Goal: Transaction & Acquisition: Purchase product/service

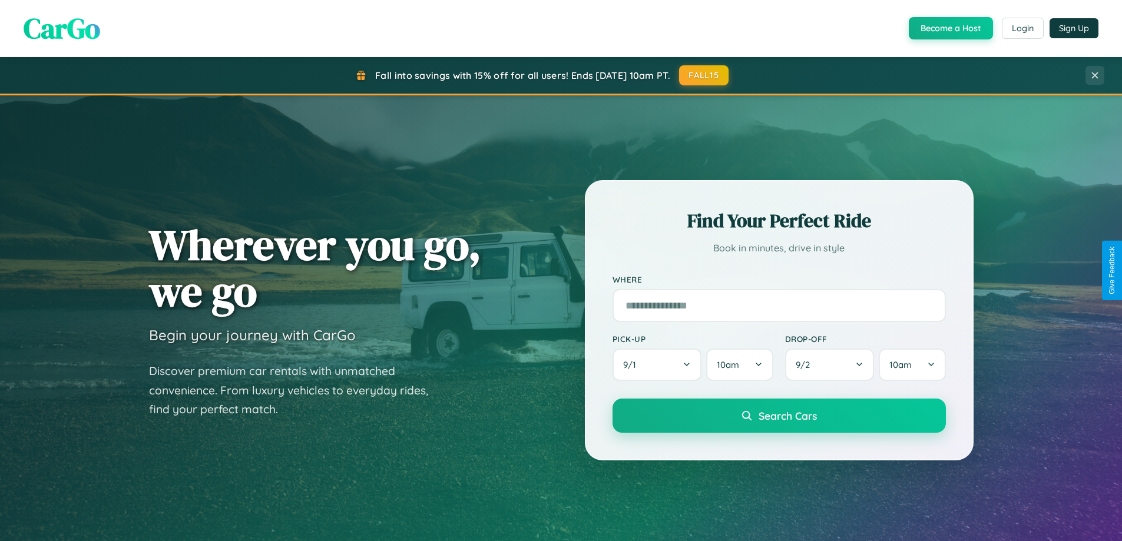
scroll to position [811, 0]
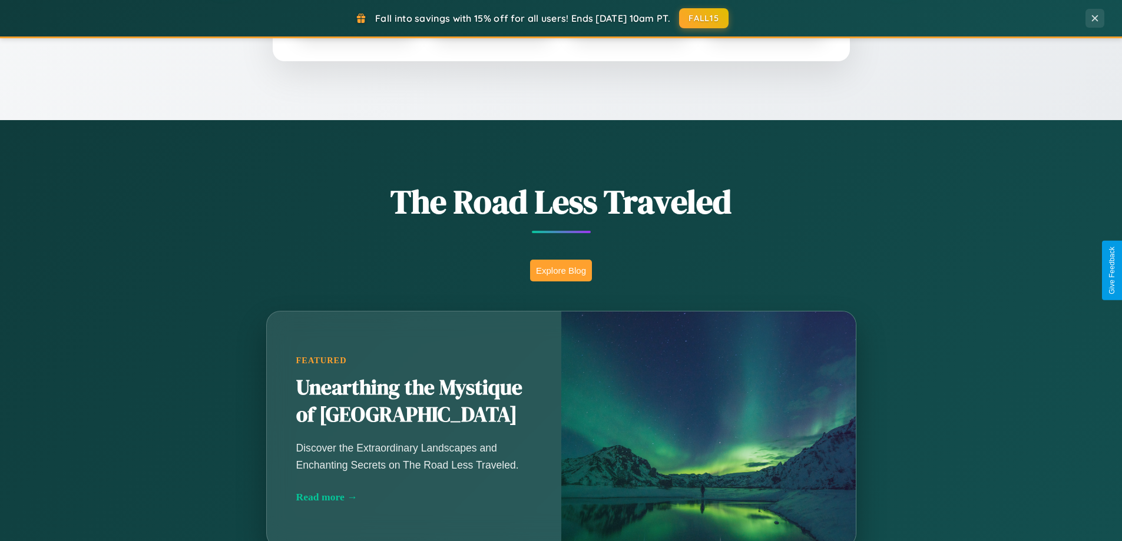
click at [561, 270] on button "Explore Blog" at bounding box center [561, 271] width 62 height 22
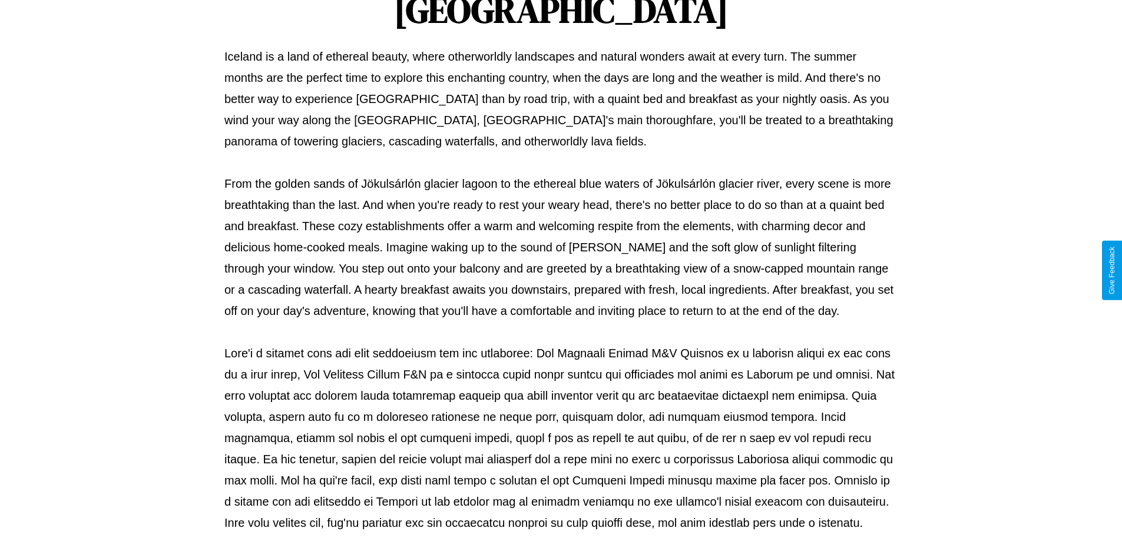
scroll to position [381, 0]
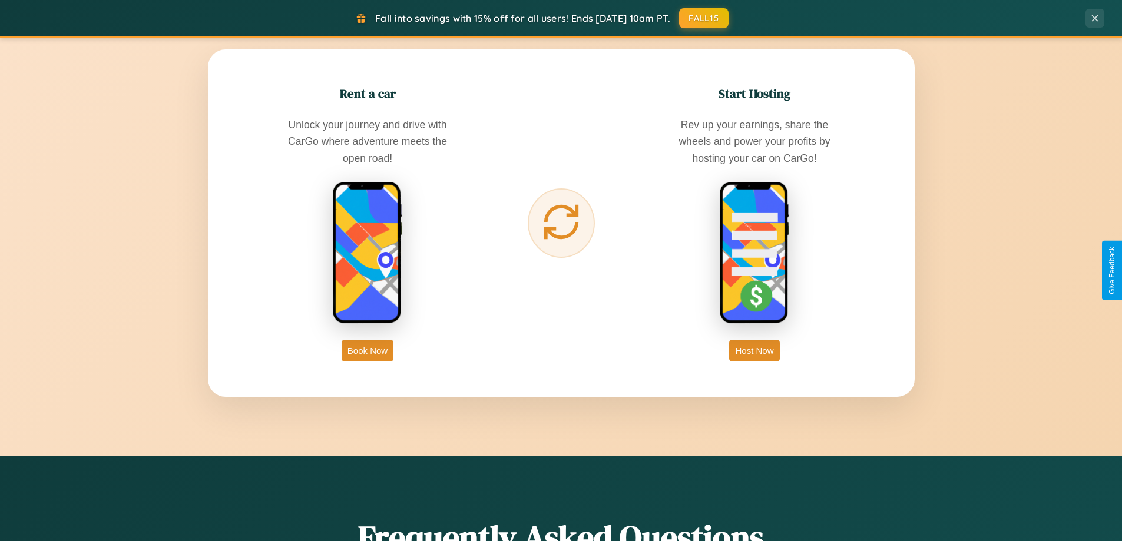
scroll to position [1893, 0]
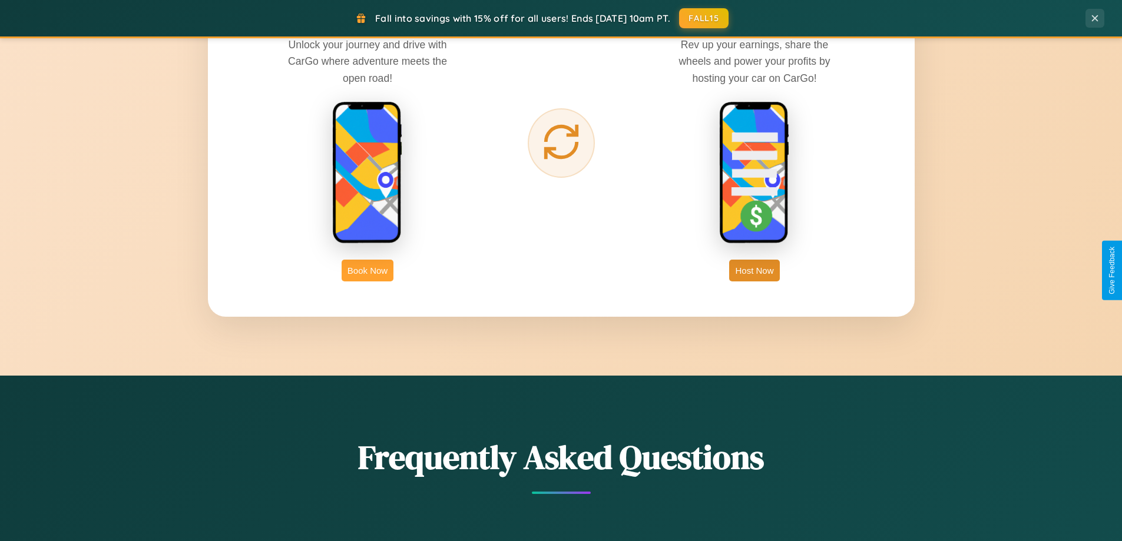
click at [368, 270] on button "Book Now" at bounding box center [368, 271] width 52 height 22
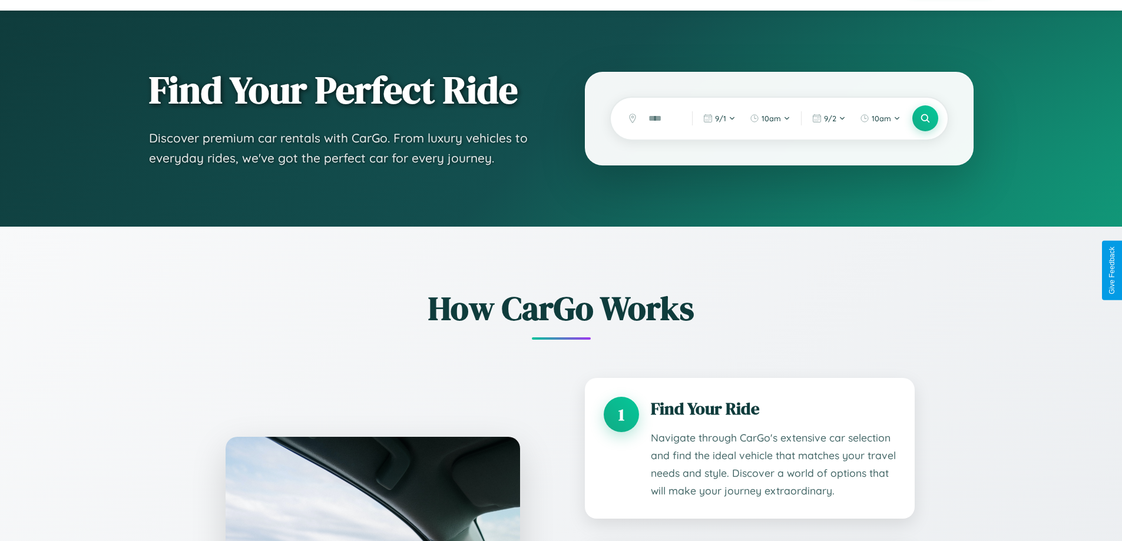
scroll to position [1963, 0]
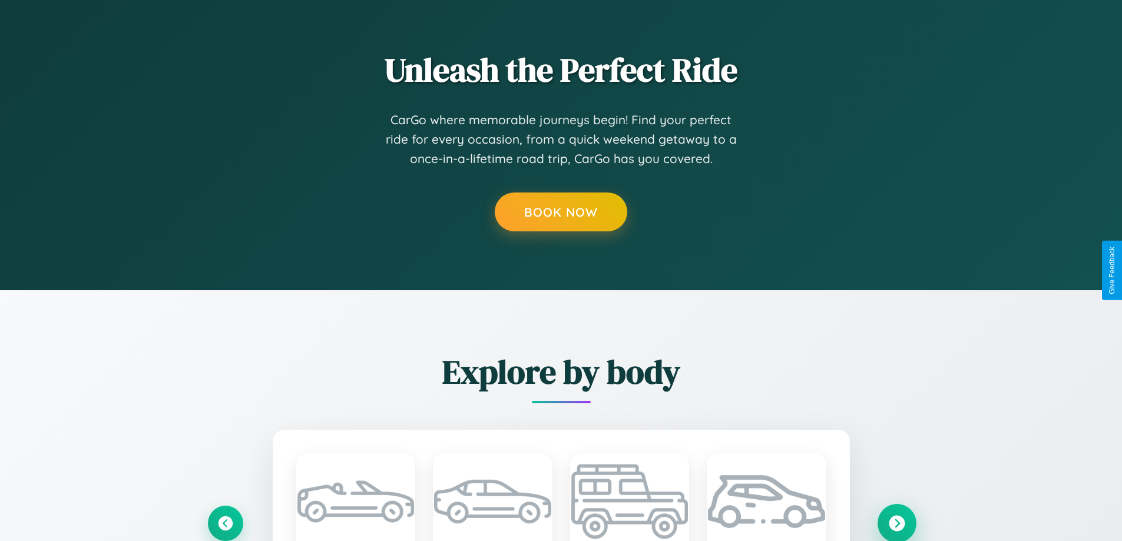
click at [897, 523] on icon at bounding box center [897, 524] width 16 height 16
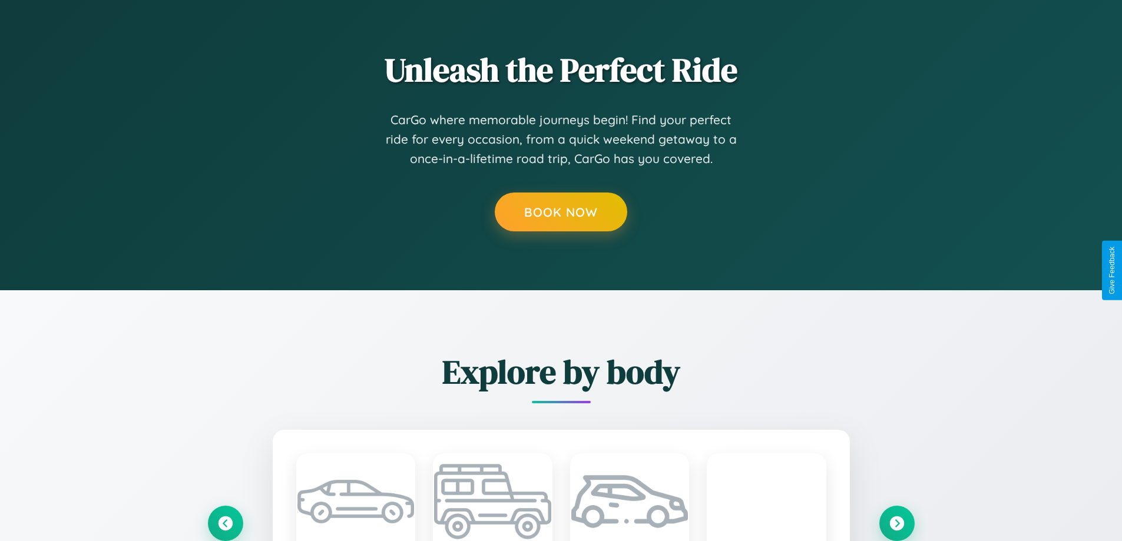
scroll to position [1728, 0]
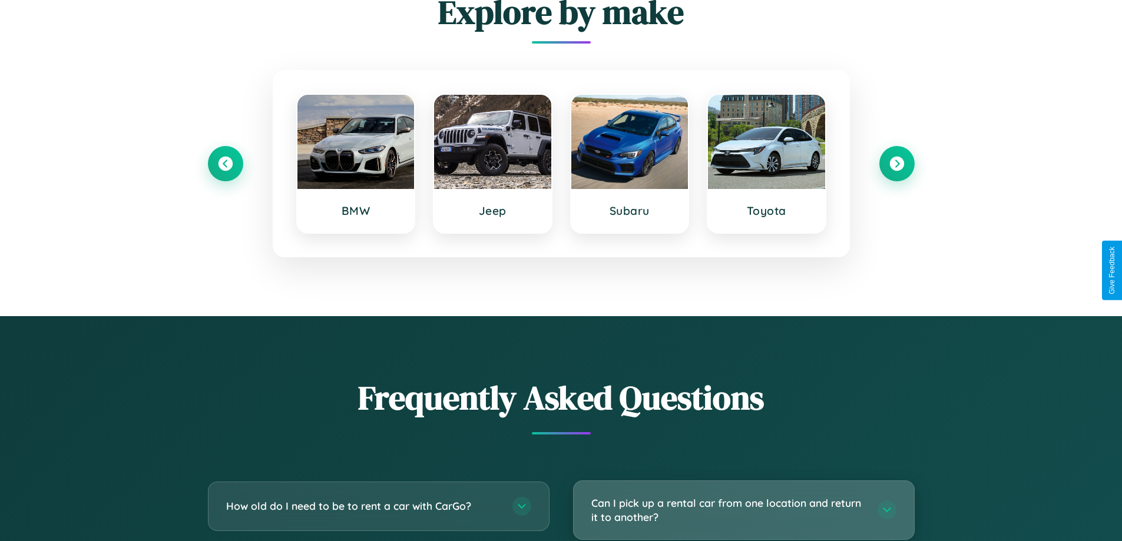
click at [744, 510] on h3 "Can I pick up a rental car from one location and return it to another?" at bounding box center [729, 510] width 275 height 29
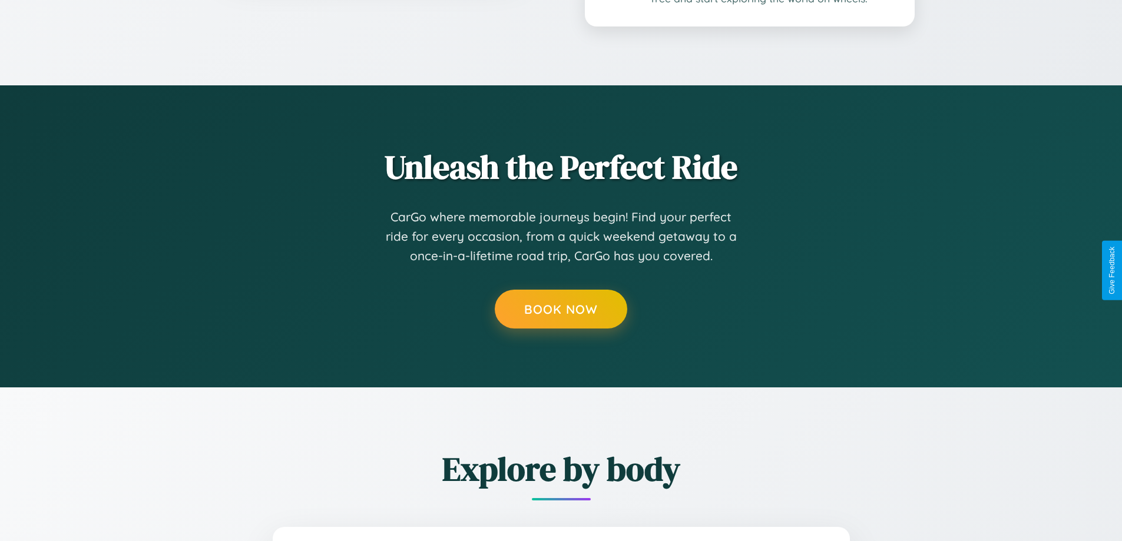
scroll to position [982, 0]
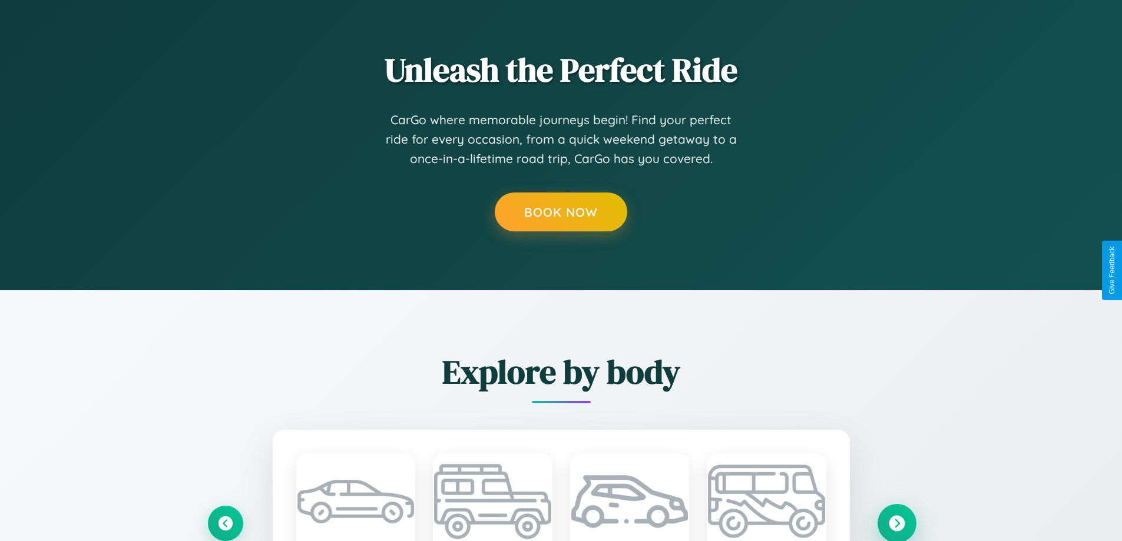
click at [897, 523] on icon at bounding box center [897, 524] width 16 height 16
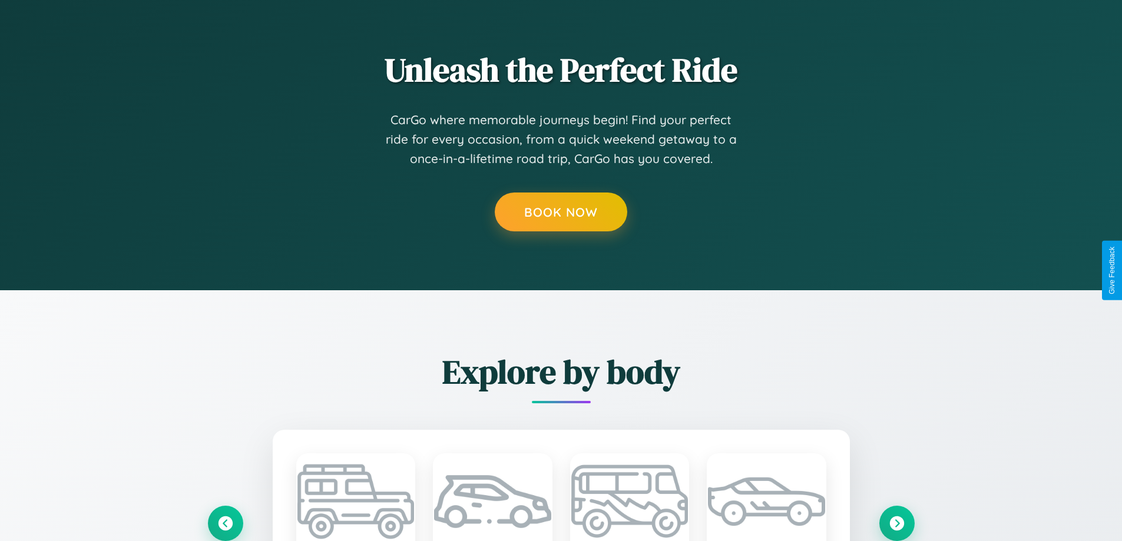
scroll to position [0, 0]
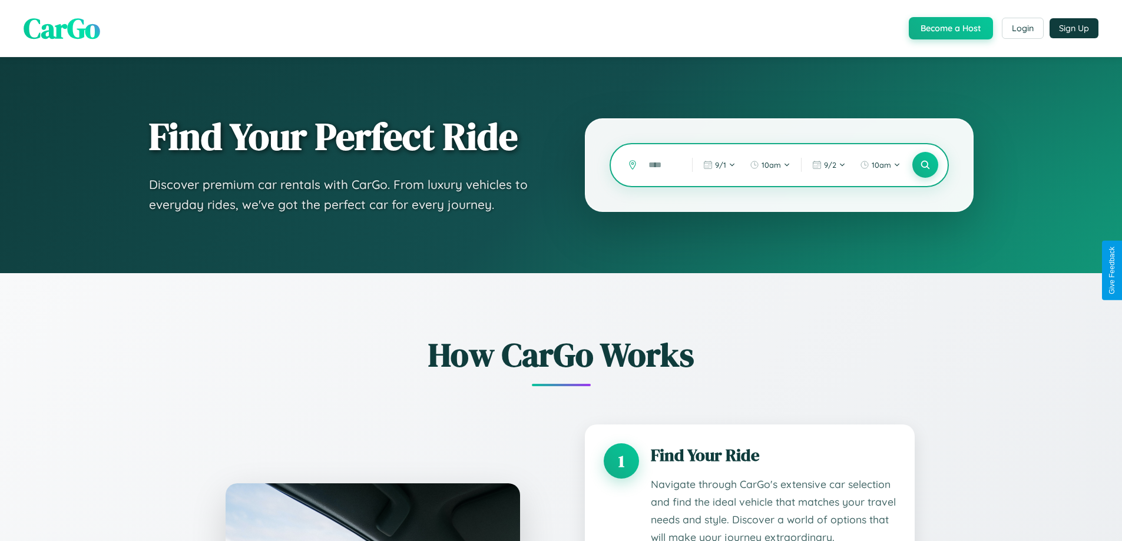
click at [662, 165] on input "text" at bounding box center [662, 165] width 38 height 21
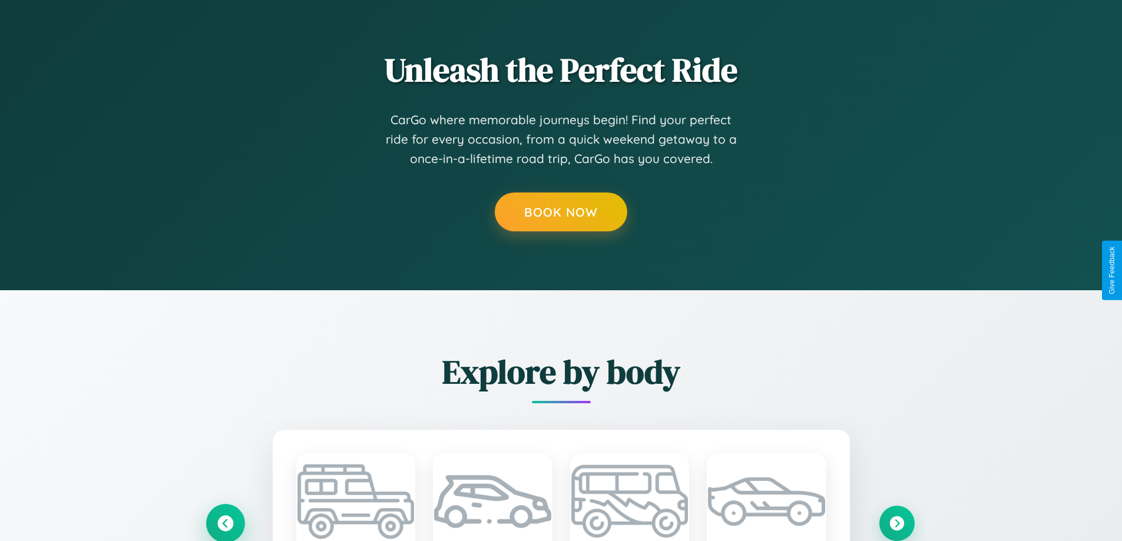
click at [225, 523] on icon at bounding box center [225, 524] width 16 height 16
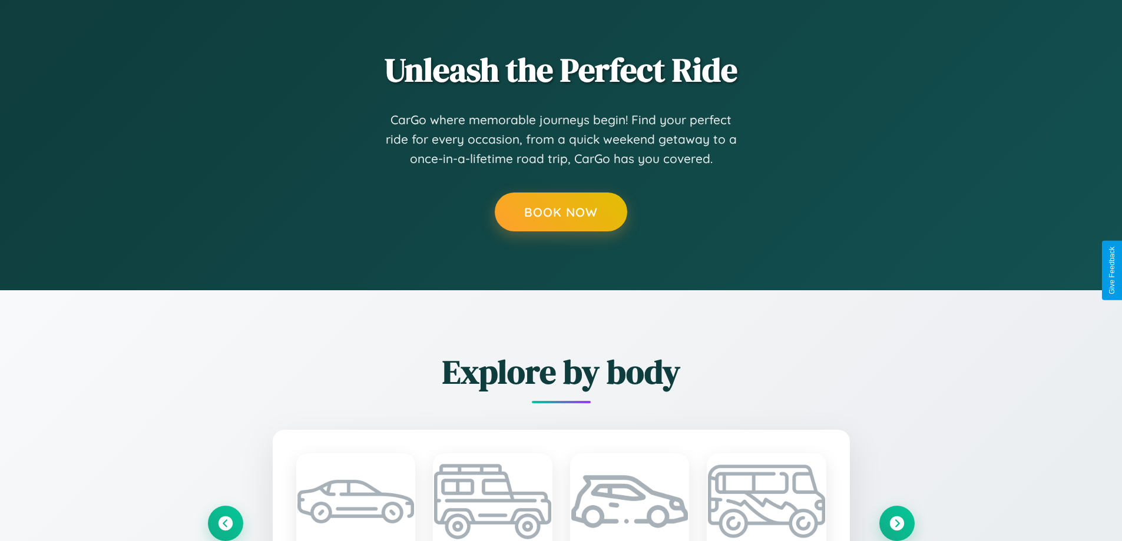
scroll to position [1806, 0]
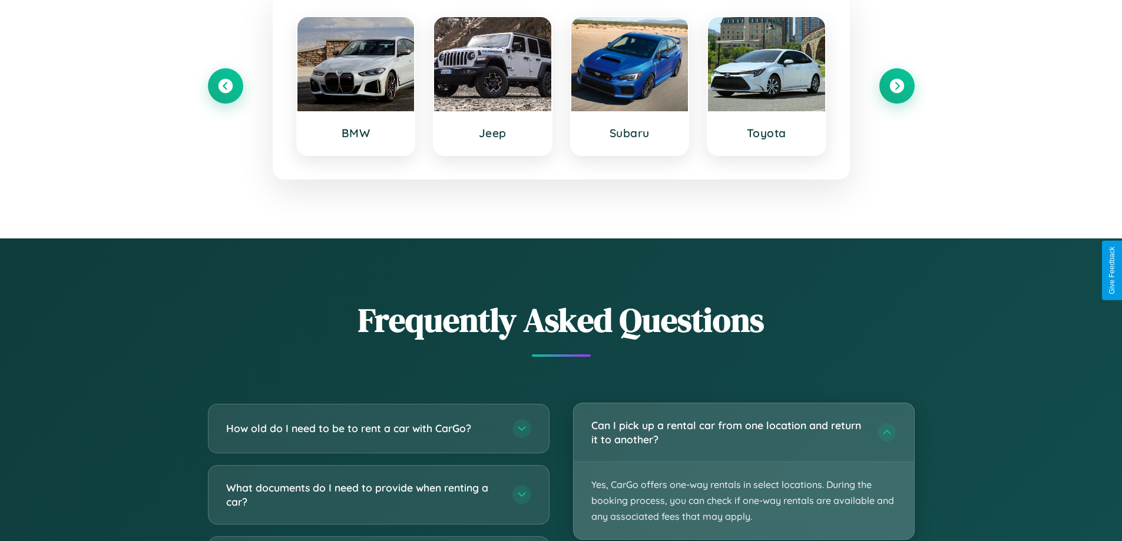
click at [744, 472] on p "Yes, CarGo offers one-way rentals in select locations. During the booking proce…" at bounding box center [744, 501] width 341 height 78
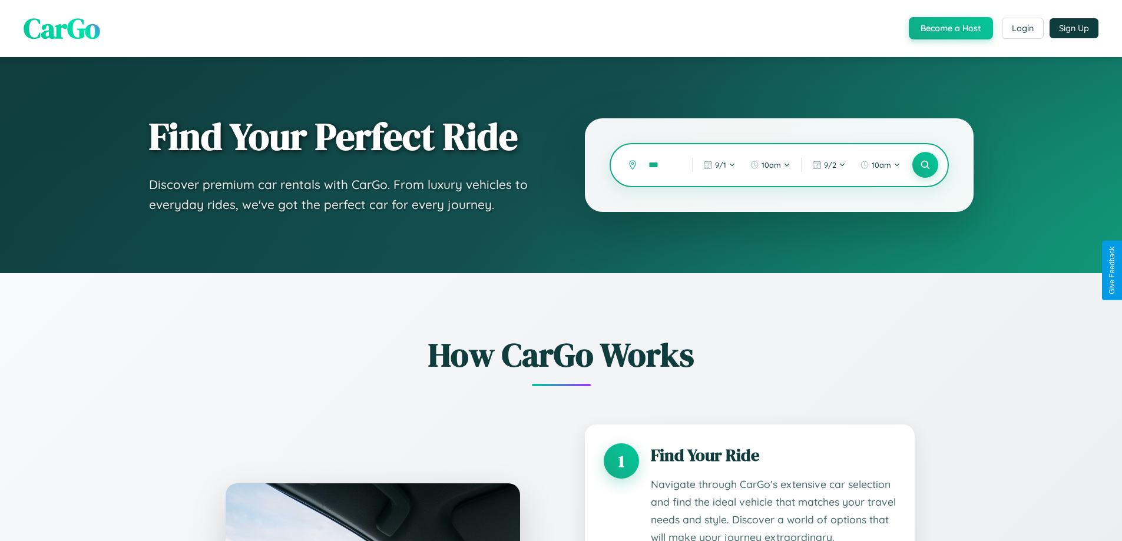
scroll to position [982, 0]
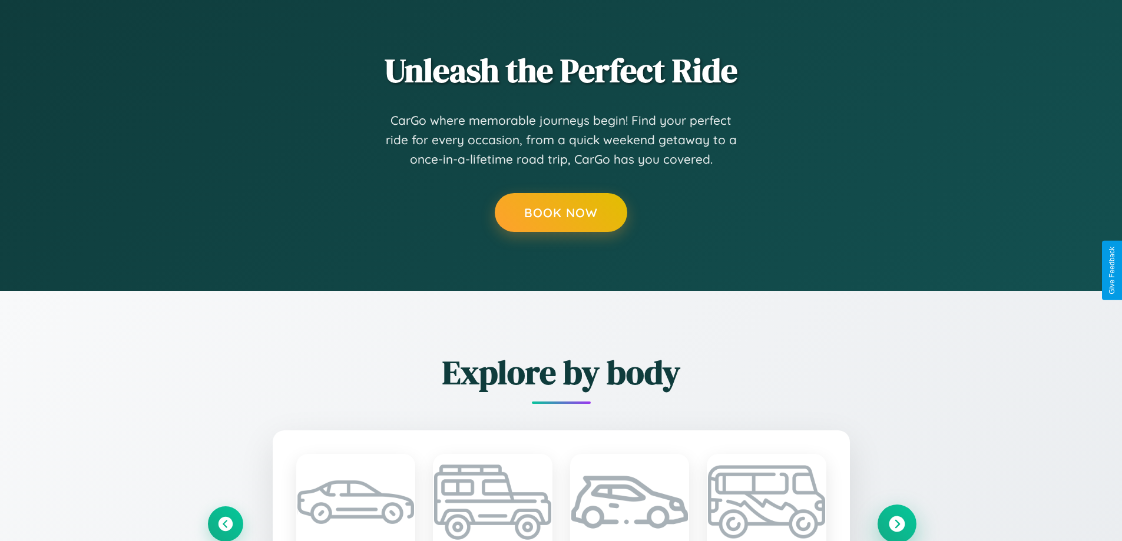
click at [897, 524] on icon at bounding box center [897, 524] width 16 height 16
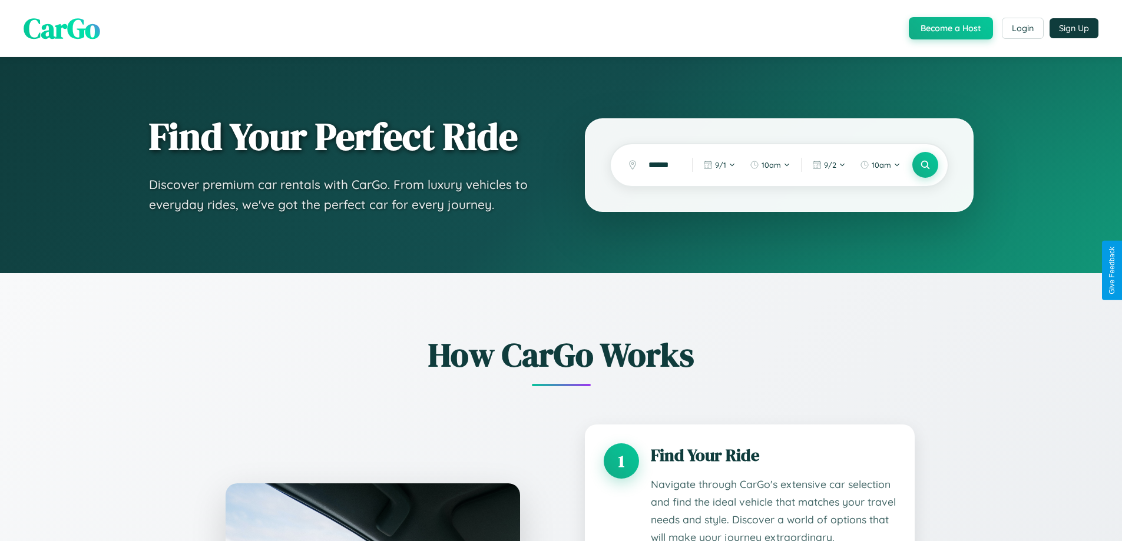
scroll to position [982, 0]
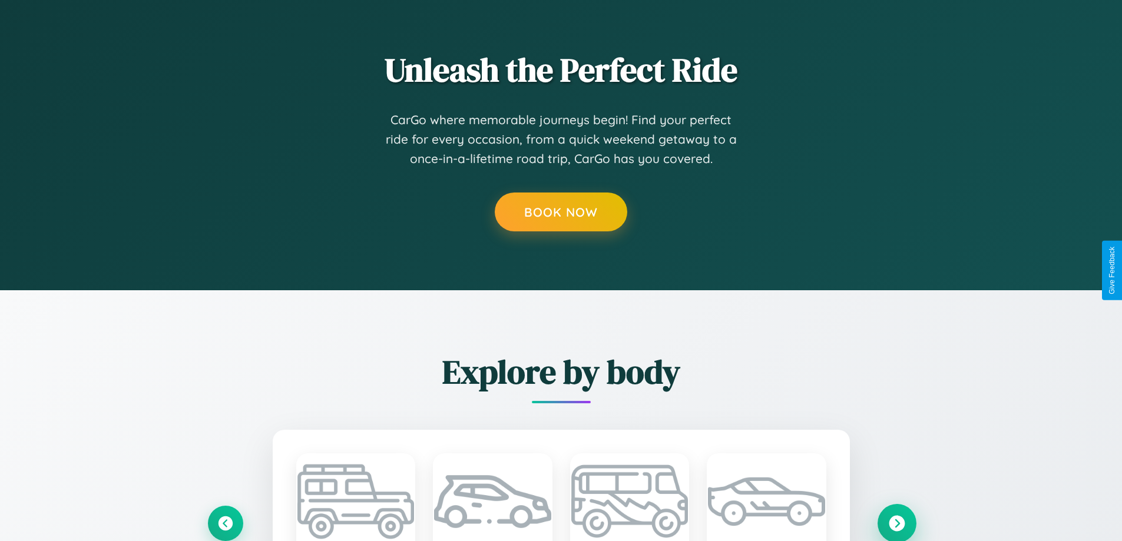
click at [897, 523] on icon at bounding box center [897, 524] width 16 height 16
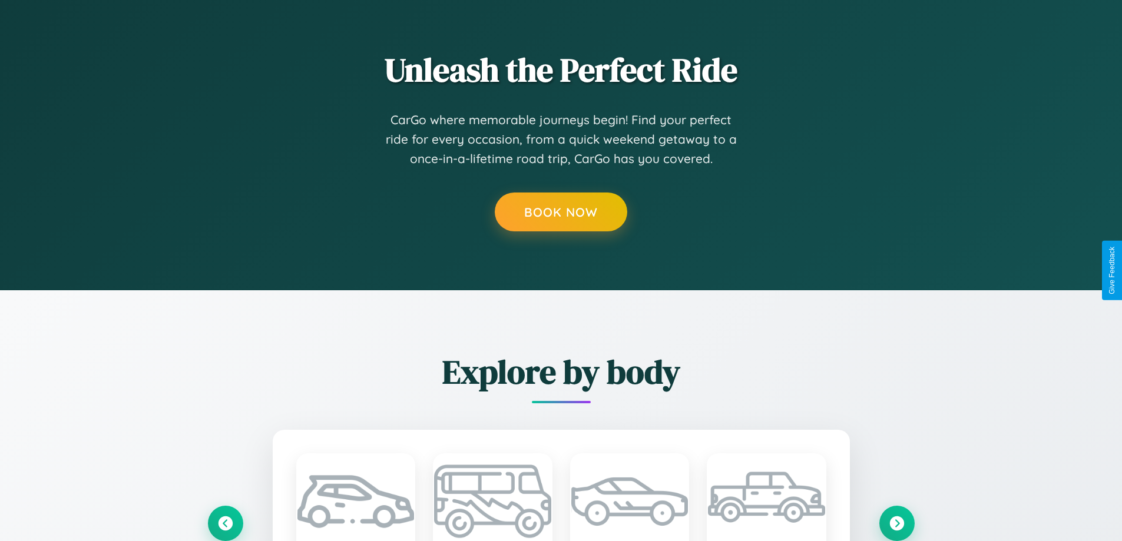
scroll to position [1718, 0]
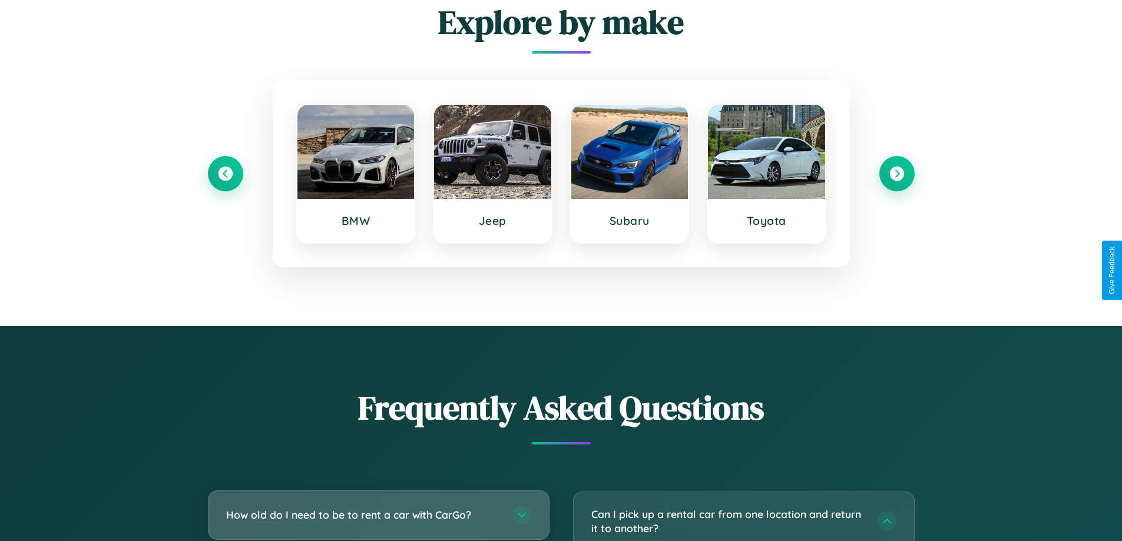
click at [378, 515] on h3 "How old do I need to be to rent a car with CarGo?" at bounding box center [363, 515] width 275 height 15
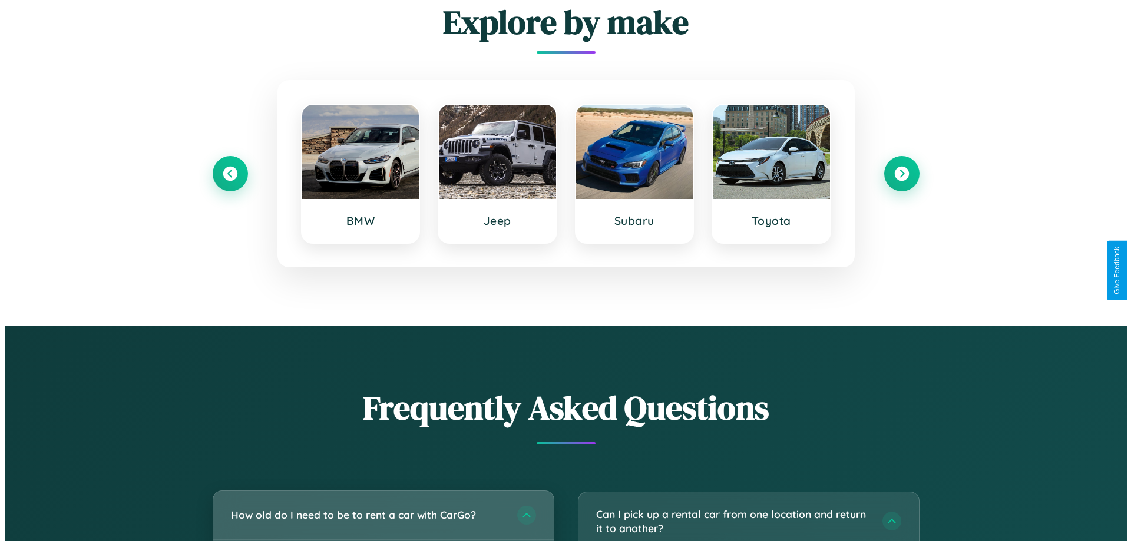
scroll to position [0, 0]
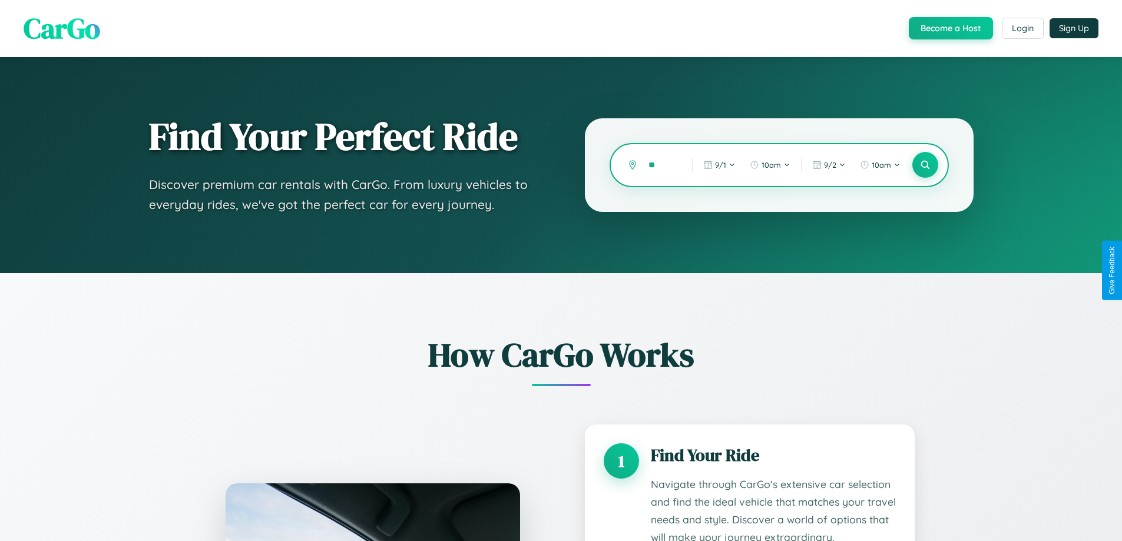
type input "*"
type input "*****"
click at [925, 165] on icon at bounding box center [925, 165] width 11 height 11
